Goal: Task Accomplishment & Management: Use online tool/utility

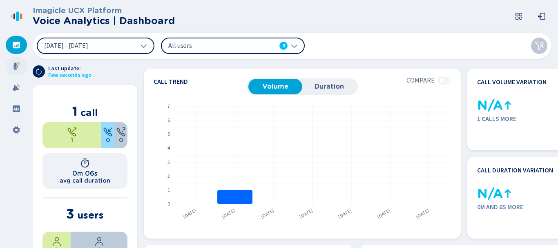
click at [10, 69] on div at bounding box center [16, 66] width 21 height 18
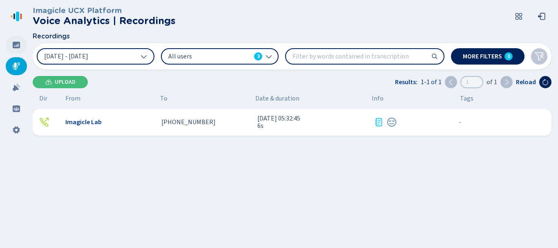
click at [20, 47] on icon at bounding box center [16, 45] width 7 height 7
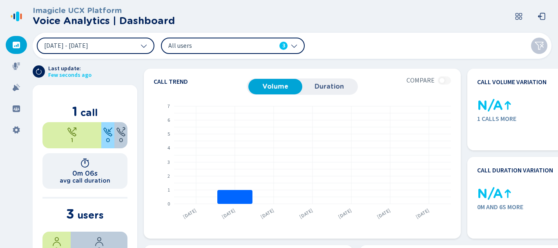
click at [230, 52] on div "All users 3" at bounding box center [233, 46] width 144 height 16
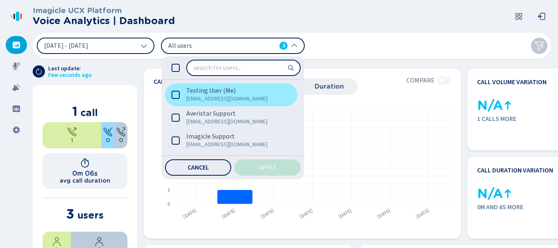
click at [203, 99] on span "[EMAIL_ADDRESS][DOMAIN_NAME]" at bounding box center [234, 99] width 97 height 8
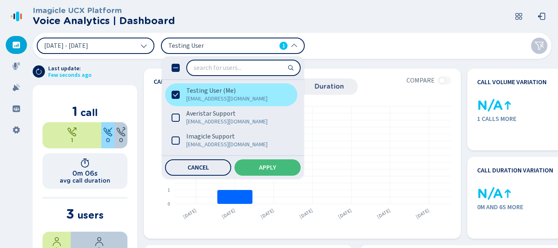
click at [218, 98] on span "[EMAIL_ADDRESS][DOMAIN_NAME]" at bounding box center [234, 99] width 97 height 8
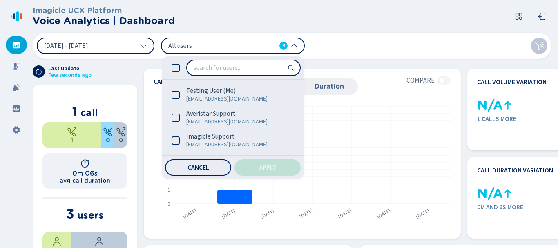
click at [413, 47] on div "[DATE] - [DATE] All users 3 Testing User (Me) [EMAIL_ADDRESS][DOMAIN_NAME] Aver…" at bounding box center [292, 46] width 519 height 26
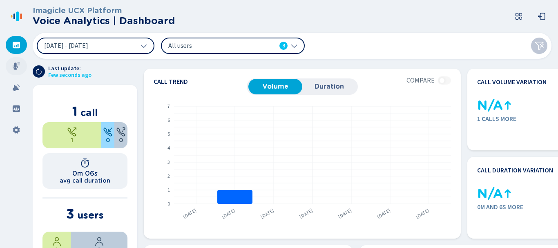
click at [12, 62] on div at bounding box center [16, 66] width 21 height 18
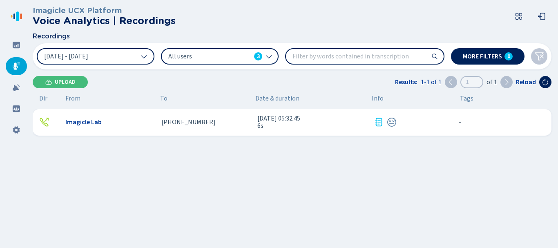
click at [111, 122] on div "Imagicle Lab" at bounding box center [109, 121] width 89 height 7
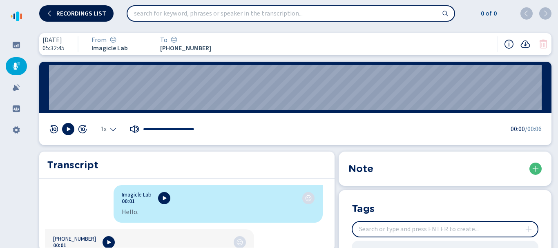
click at [49, 12] on icon at bounding box center [49, 13] width 3 height 6
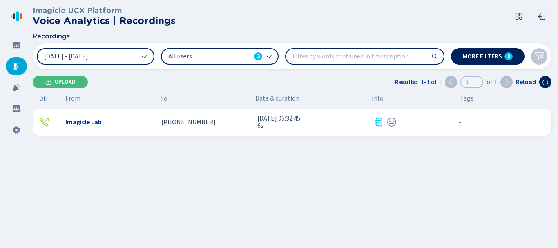
click at [99, 124] on span "Imagicle Lab" at bounding box center [83, 121] width 36 height 7
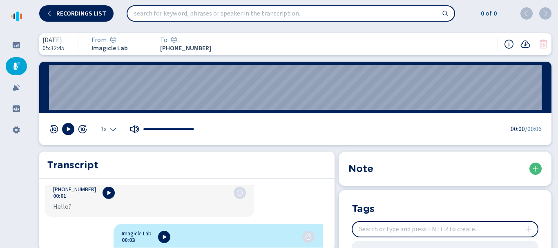
scroll to position [107, 0]
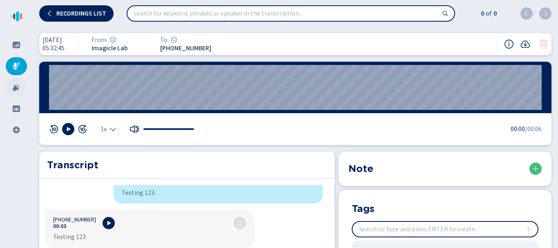
click at [14, 91] on icon at bounding box center [16, 87] width 8 height 8
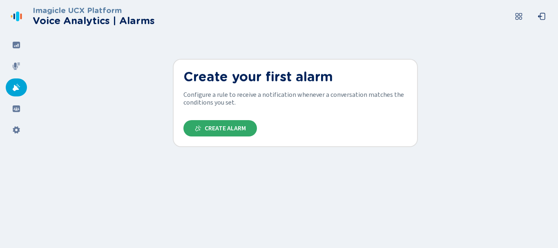
click at [246, 134] on button "Create Alarm" at bounding box center [220, 128] width 74 height 16
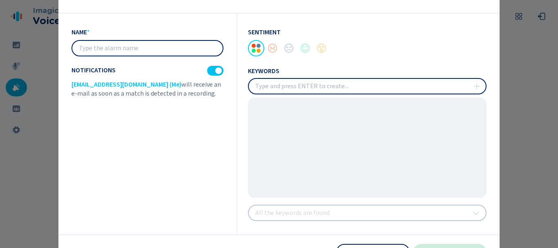
click at [125, 44] on input "text" at bounding box center [147, 48] width 150 height 15
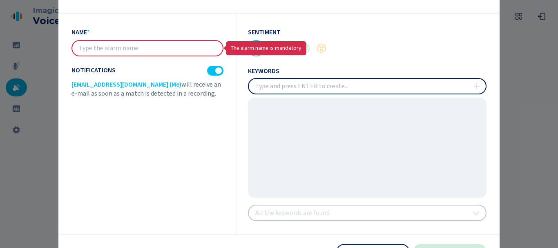
click at [353, 94] on input "insert" at bounding box center [367, 86] width 237 height 15
click at [305, 87] on input "insert" at bounding box center [367, 86] width 237 height 15
click at [161, 51] on input "text" at bounding box center [147, 48] width 150 height 15
click at [526, 68] on div at bounding box center [279, 124] width 558 height 248
click at [28, 74] on div at bounding box center [279, 124] width 558 height 248
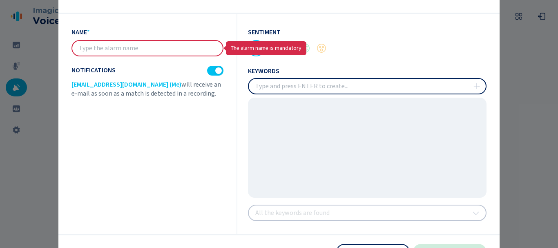
click at [34, 75] on div at bounding box center [279, 124] width 558 height 248
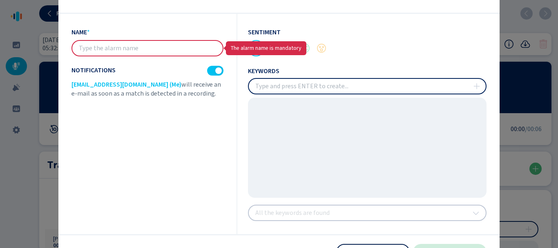
click at [384, 248] on button "Cancel" at bounding box center [373, 252] width 74 height 16
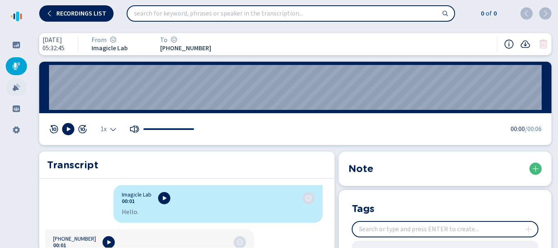
click at [18, 87] on icon at bounding box center [16, 87] width 8 height 8
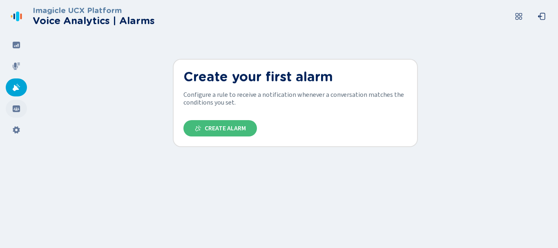
click at [20, 105] on icon at bounding box center [16, 109] width 8 height 8
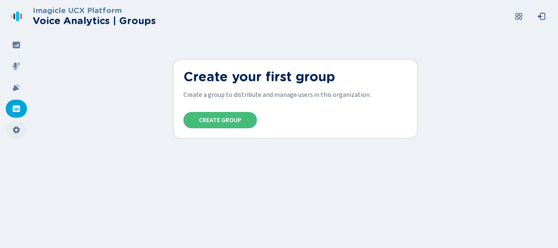
click at [18, 125] on div at bounding box center [16, 130] width 21 height 18
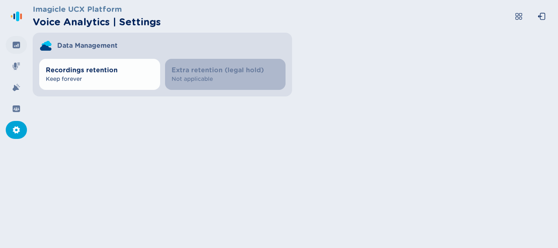
click at [17, 48] on icon at bounding box center [16, 45] width 7 height 7
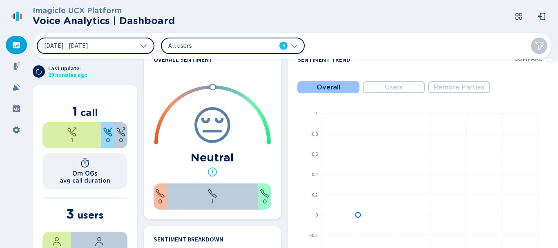
scroll to position [286, 0]
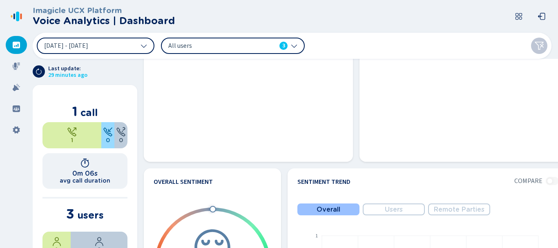
click at [17, 45] on icon at bounding box center [16, 45] width 8 height 8
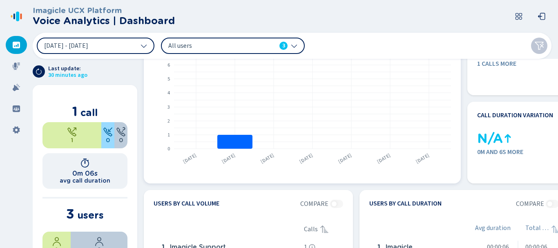
scroll to position [0, 0]
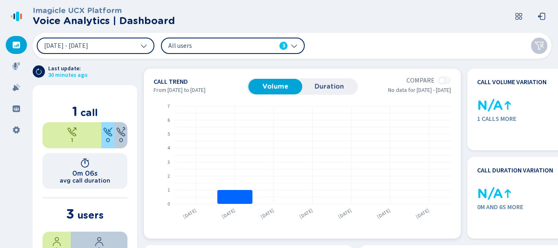
click at [321, 88] on span "Duration" at bounding box center [329, 86] width 46 height 7
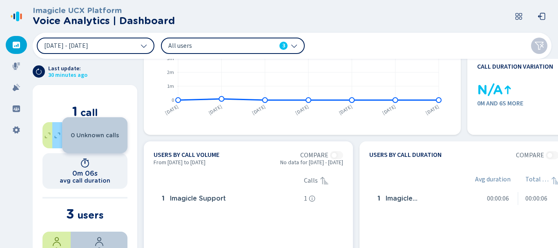
scroll to position [123, 0]
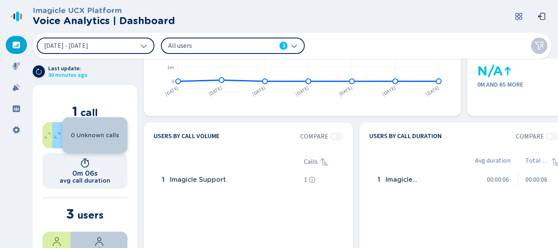
click at [281, 45] on div "3" at bounding box center [283, 46] width 8 height 8
click at [353, 34] on div "[DATE] - [DATE] All users 3" at bounding box center [292, 46] width 519 height 26
